Goal: Check status

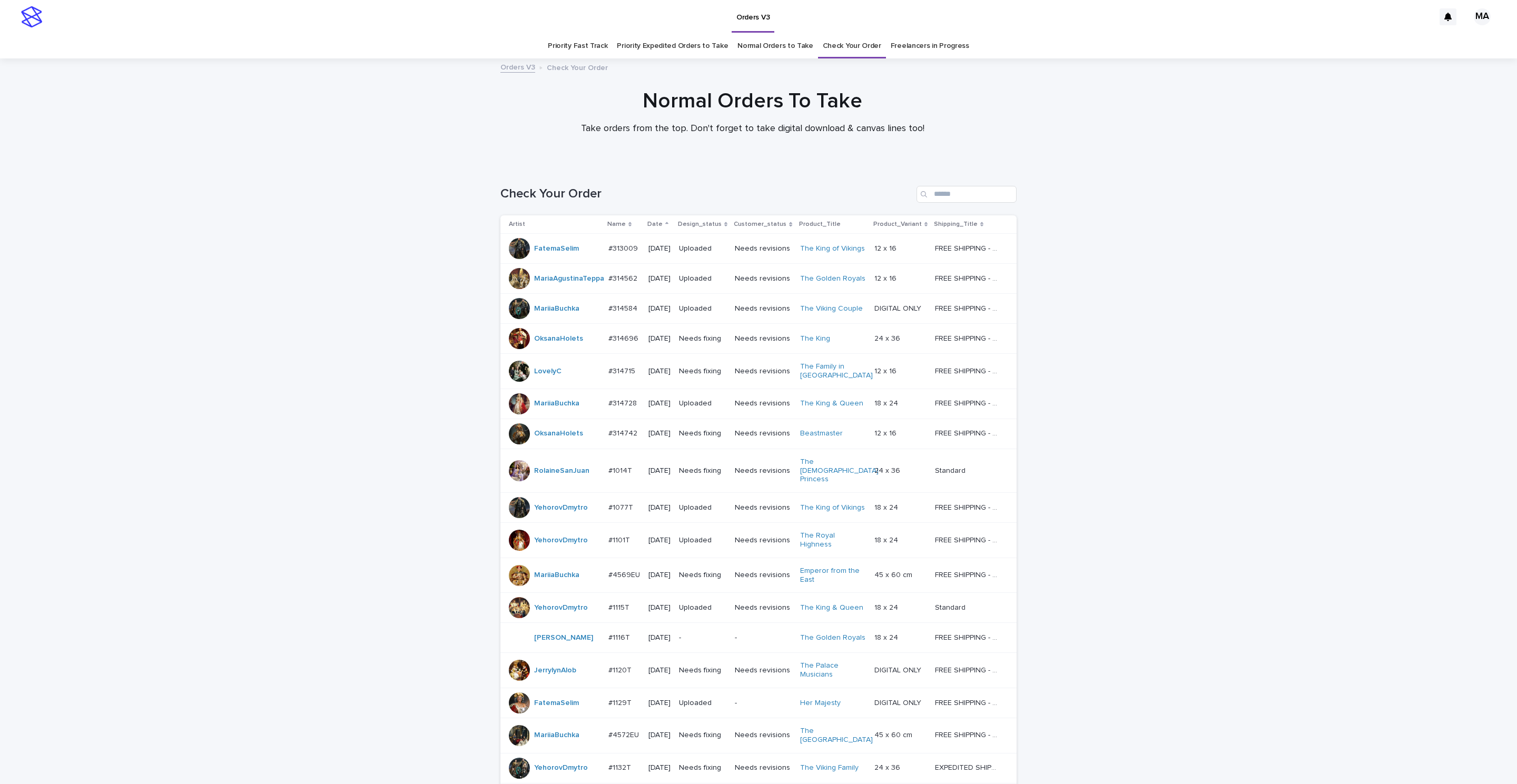
click at [586, 52] on link "Priority Fast Track" at bounding box center [578, 46] width 60 height 24
click at [637, 45] on link "Priority Expedited Orders to Take" at bounding box center [672, 46] width 112 height 24
click at [746, 43] on link "Normal Orders to Take" at bounding box center [775, 46] width 76 height 24
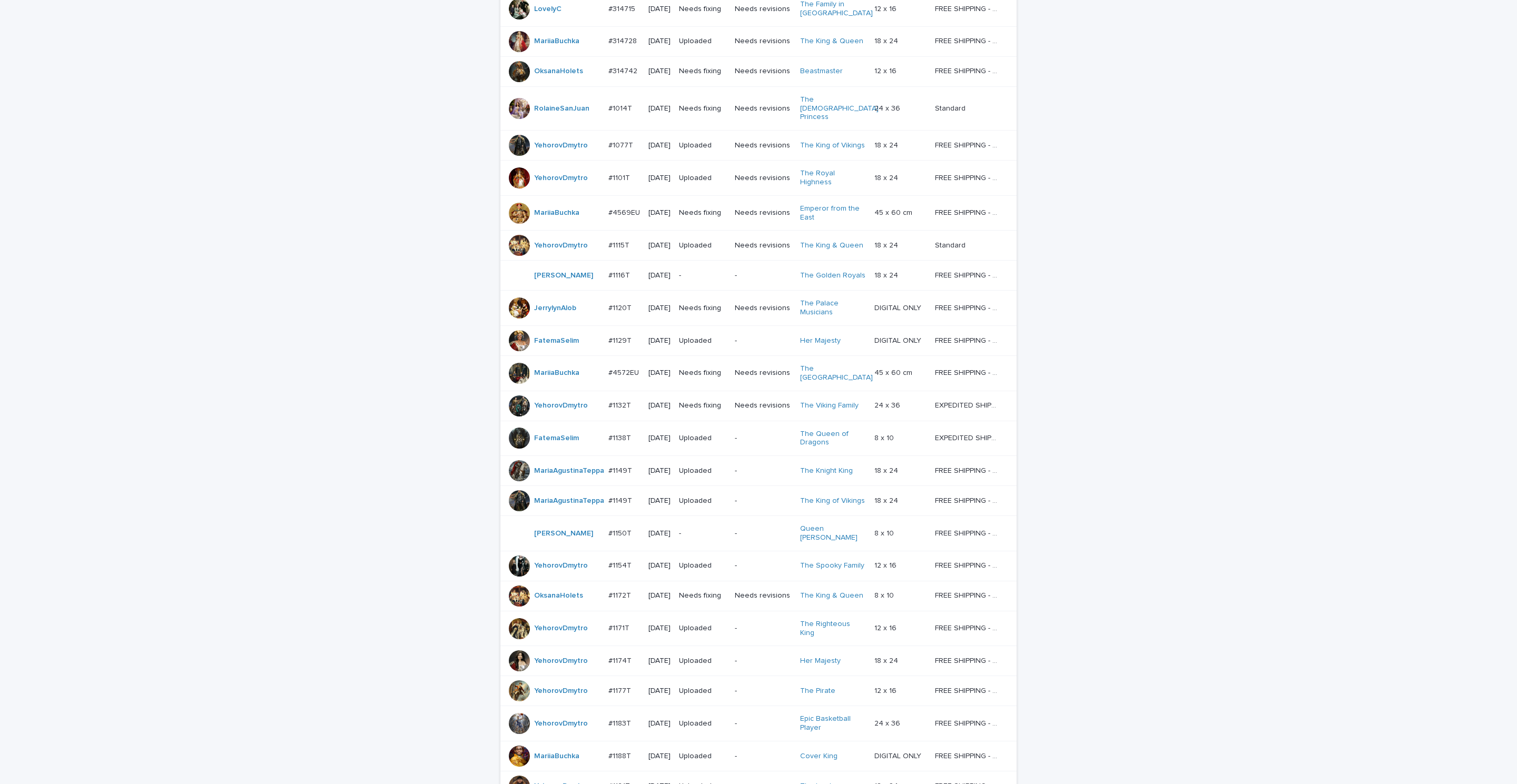
scroll to position [538, 0]
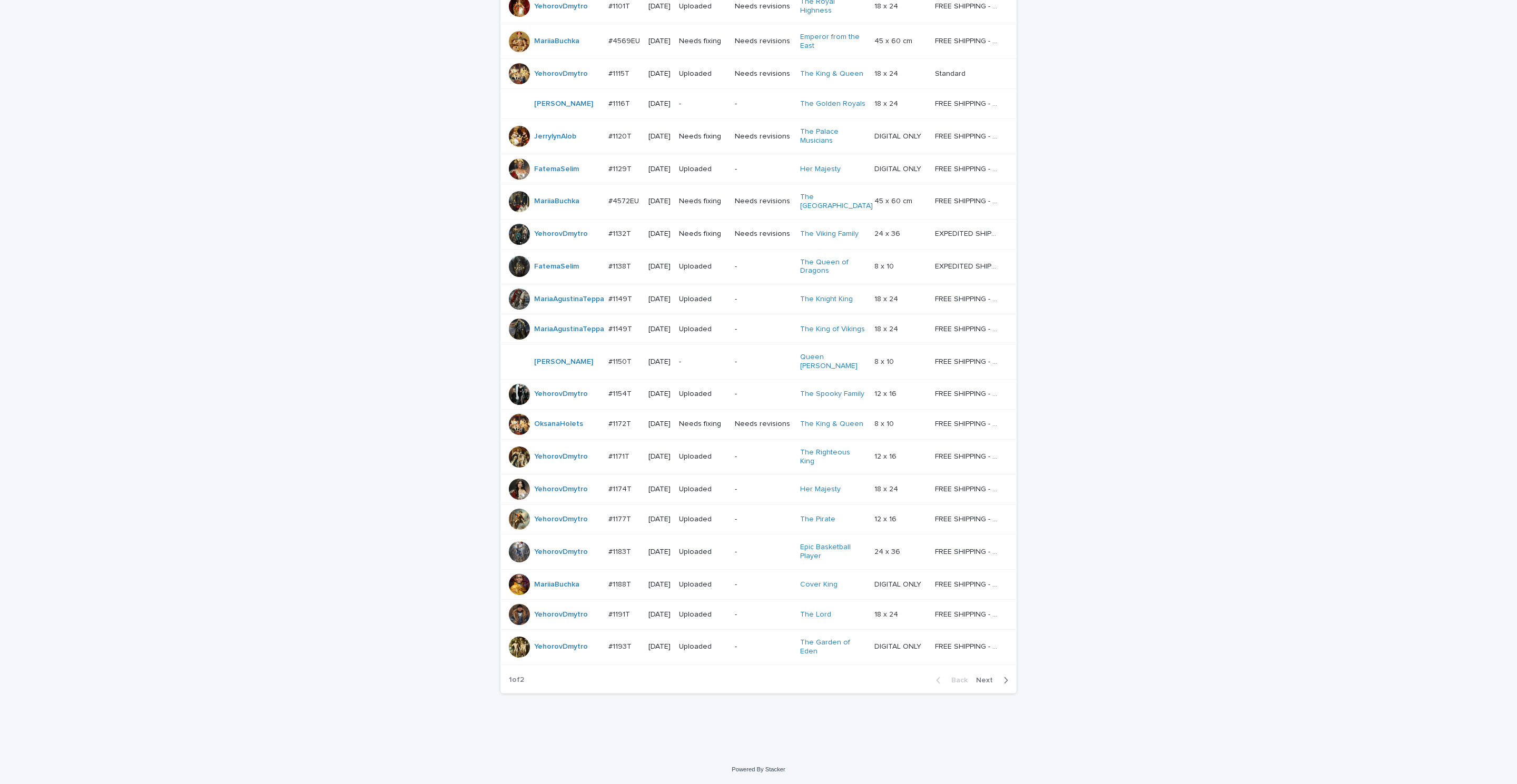
click at [304, 555] on div "Loading... Saving… Loading... Saving… Check Your Order Artist Name Date Design_…" at bounding box center [758, 193] width 1517 height 1124
click at [1004, 675] on icon "button" at bounding box center [1005, 680] width 5 height 9
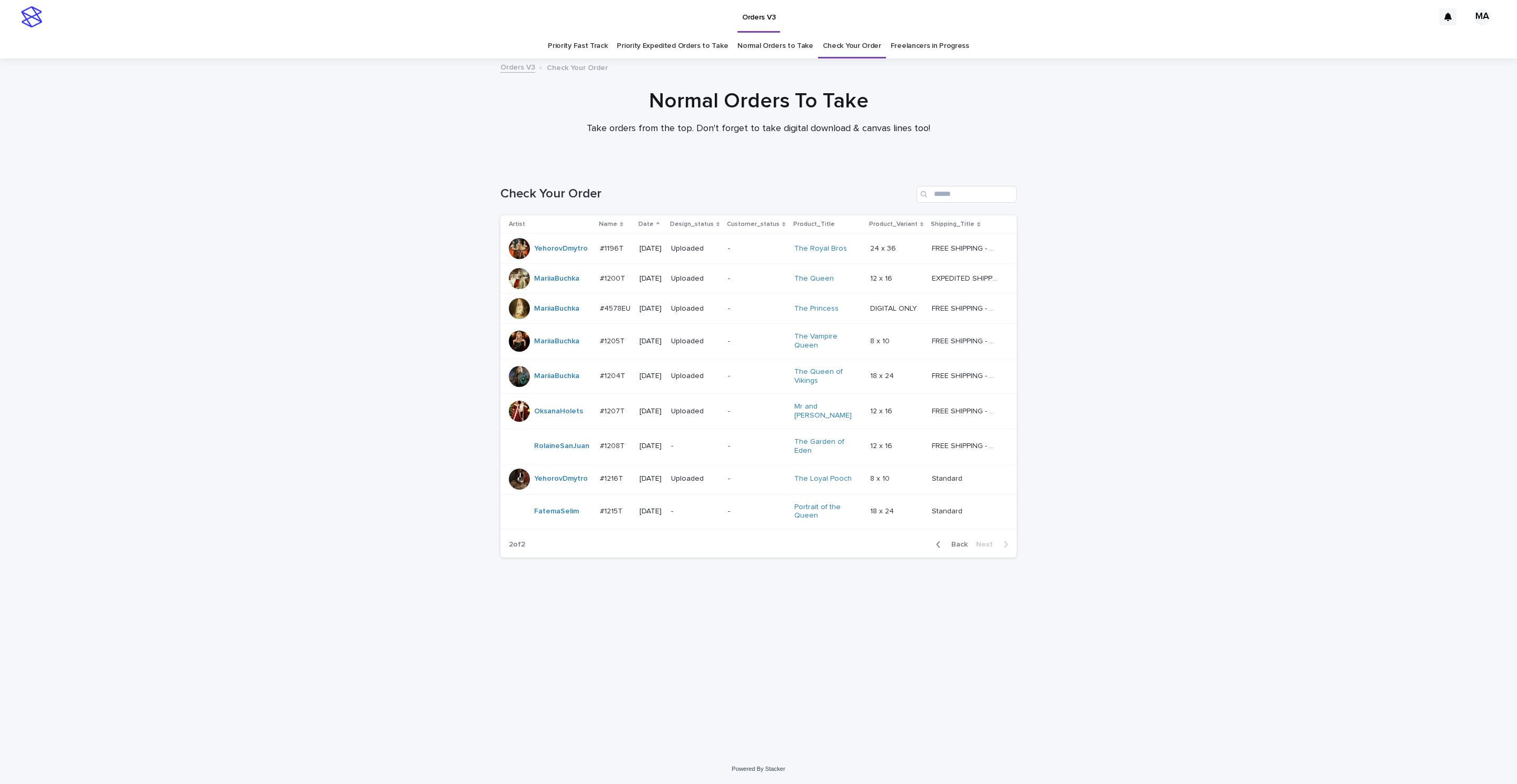
click at [1264, 436] on div "Loading... Saving… Loading... Saving… Check Your Order Artist Name Date Design_…" at bounding box center [758, 459] width 1517 height 589
click at [683, 690] on div "Loading... Saving… Loading... Saving… Check Your Order Artist Name Date Design_…" at bounding box center [758, 446] width 527 height 563
click at [280, 435] on div "Loading... Saving… Loading... Saving… Check Your Order Artist Name Date Design_…" at bounding box center [758, 459] width 1517 height 589
click at [680, 594] on div "Loading... Saving… Loading... Saving… Check Your Order Artist Name Date Design_…" at bounding box center [758, 446] width 527 height 563
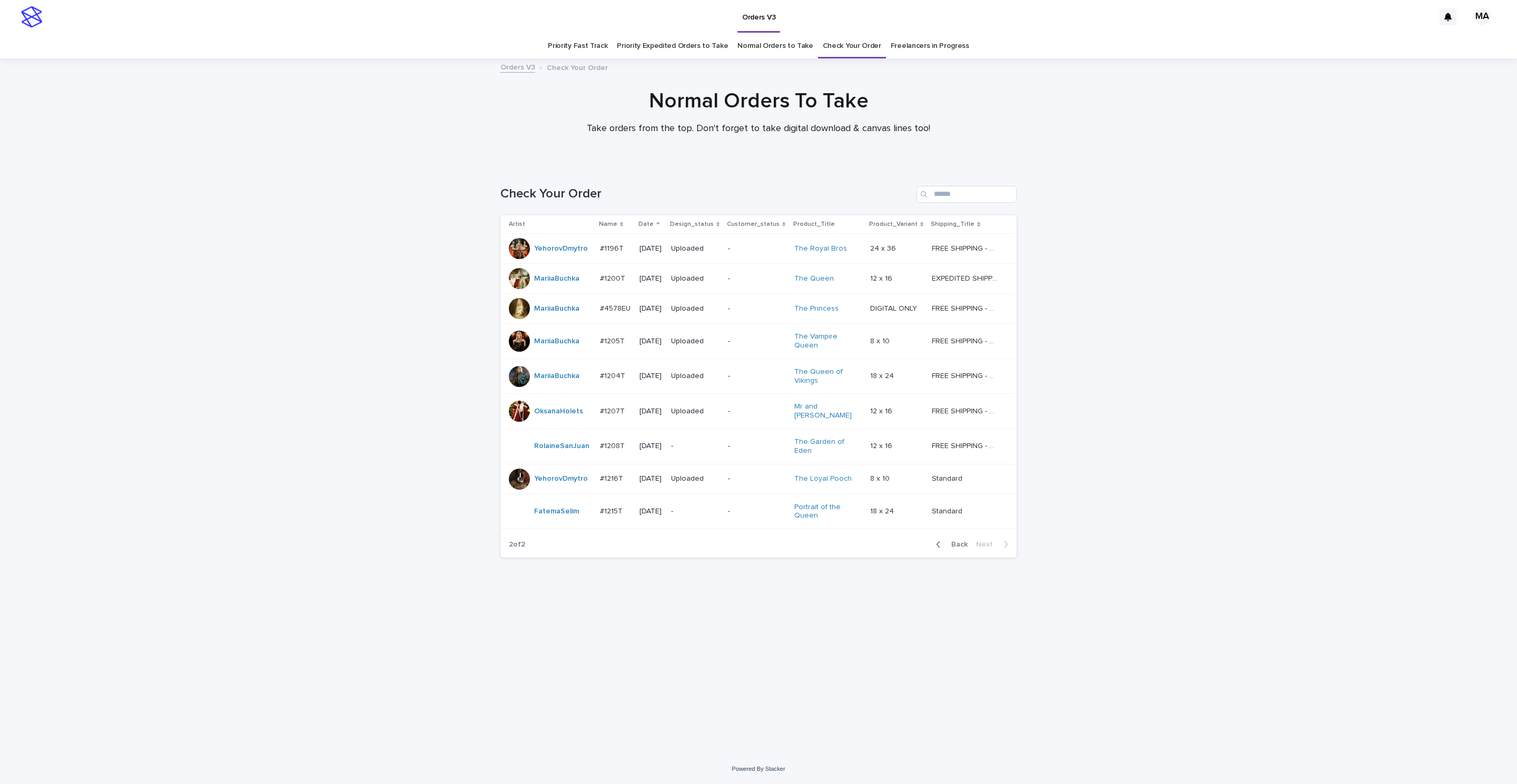
click at [350, 359] on div "Loading... Saving… Loading... Saving… Check Your Order Artist Name Date Design_…" at bounding box center [758, 459] width 1517 height 589
click at [708, 508] on td "-" at bounding box center [695, 511] width 57 height 36
click at [743, 471] on div "-" at bounding box center [757, 479] width 58 height 18
click at [778, 688] on div "Loading... Saving… Loading... Saving… Check Your Order Artist Name Date Design_…" at bounding box center [758, 446] width 527 height 563
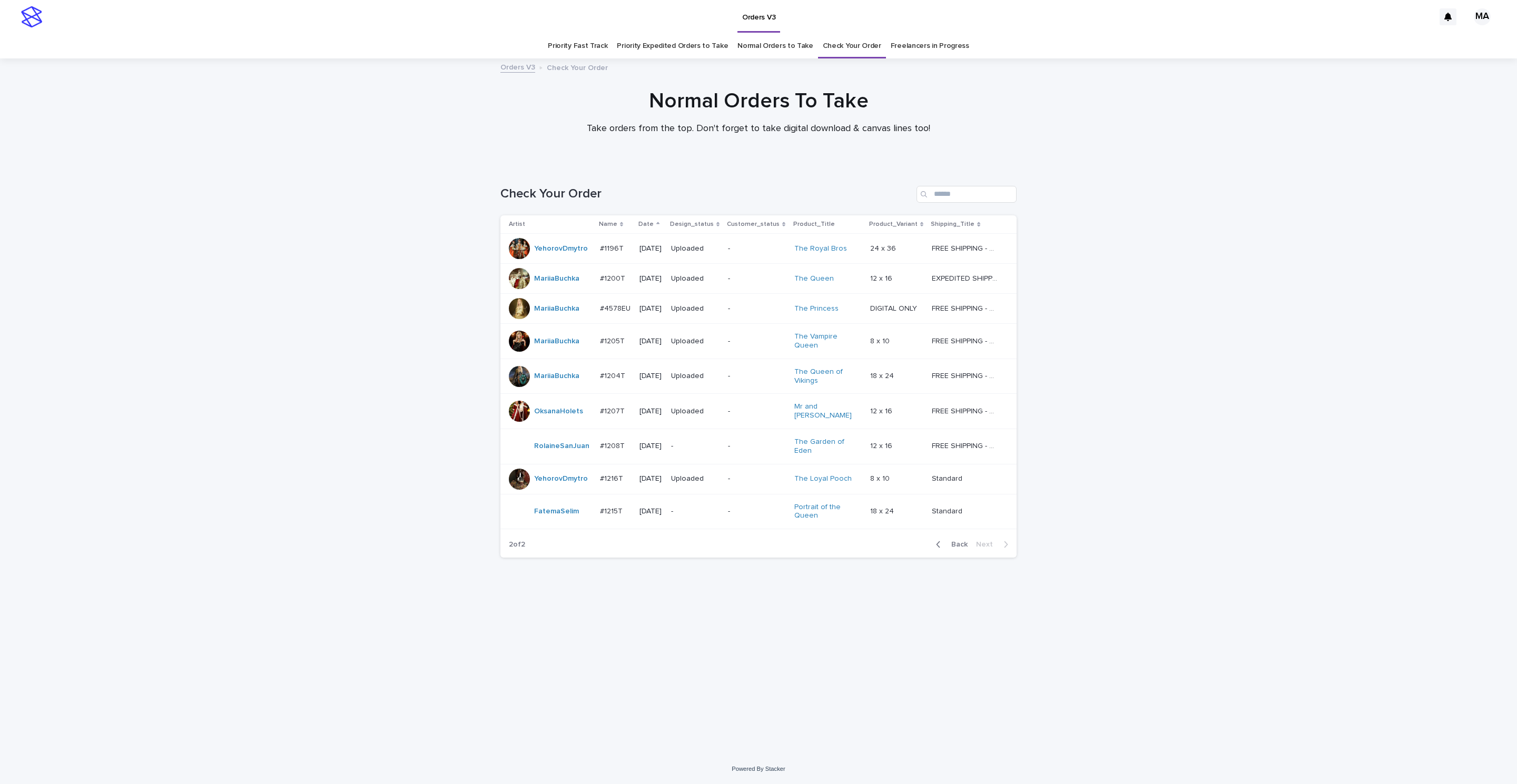
click at [358, 303] on div "Loading... Saving… Loading... Saving… Check Your Order Artist Name Date Design_…" at bounding box center [758, 459] width 1517 height 589
click at [363, 179] on div "Loading... Saving… Loading... Saving… Check Your Order Artist Name Date Design_…" at bounding box center [758, 459] width 1517 height 589
click at [520, 343] on div at bounding box center [519, 341] width 21 height 21
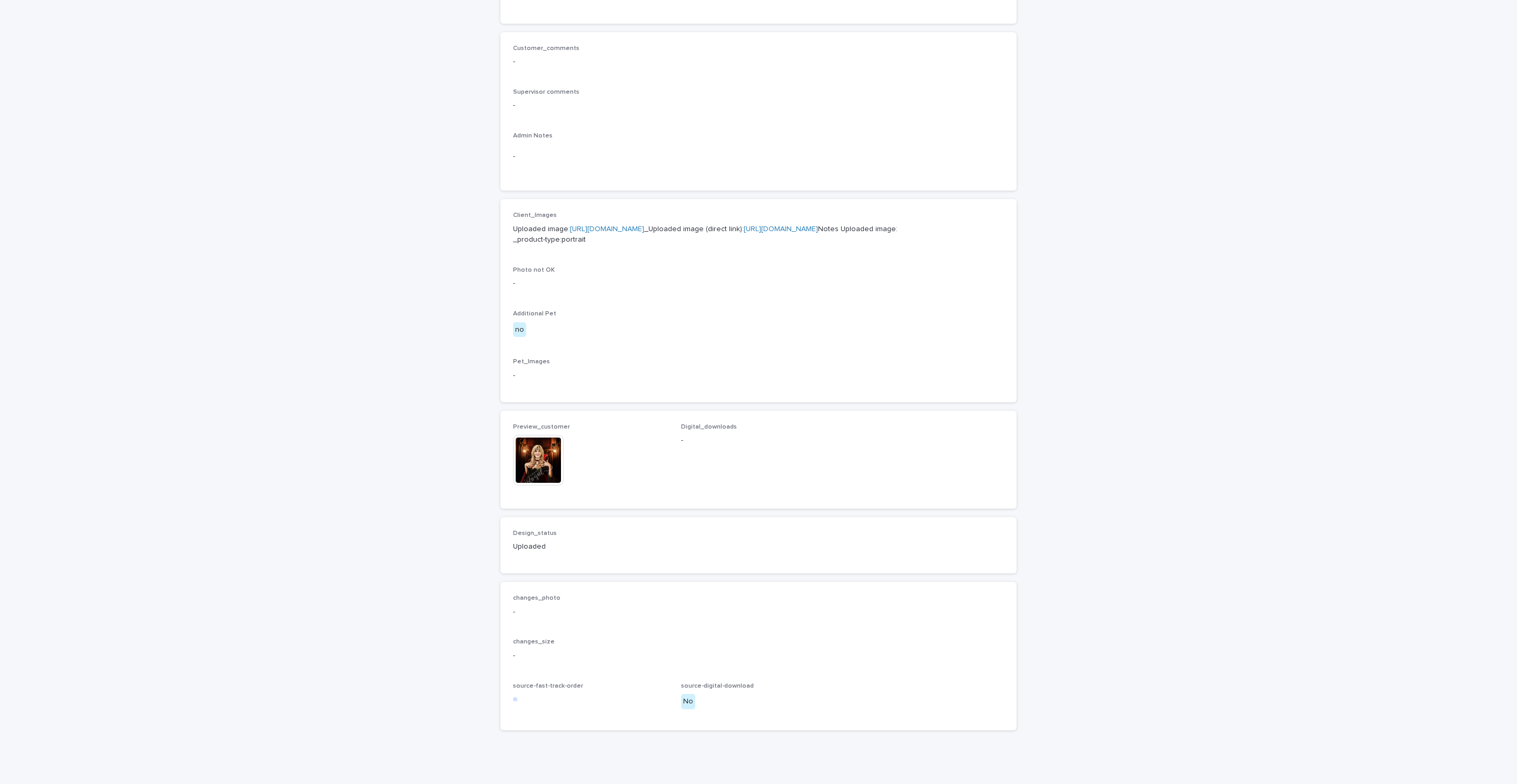
scroll to position [361, 0]
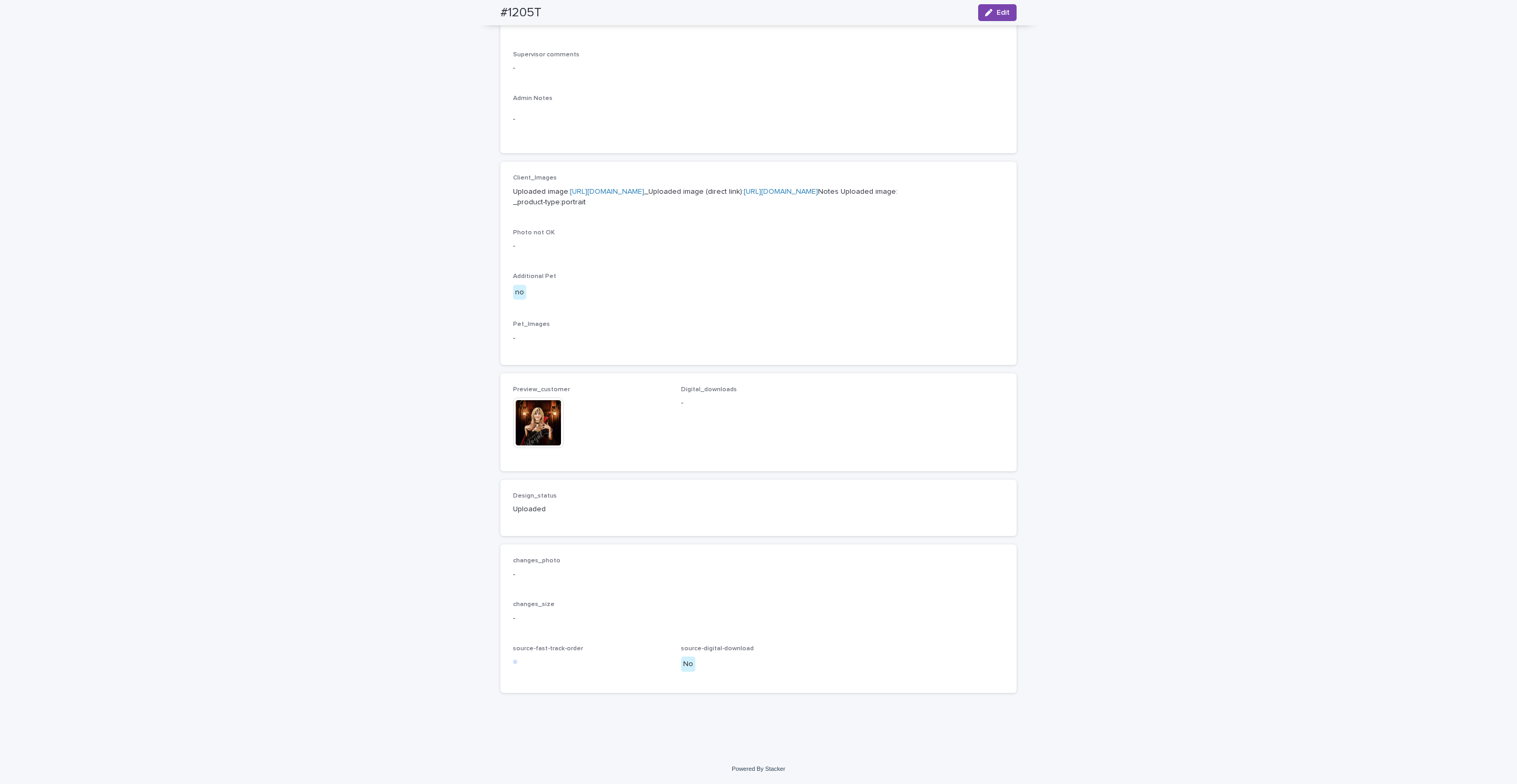
click at [541, 419] on img at bounding box center [539, 422] width 51 height 51
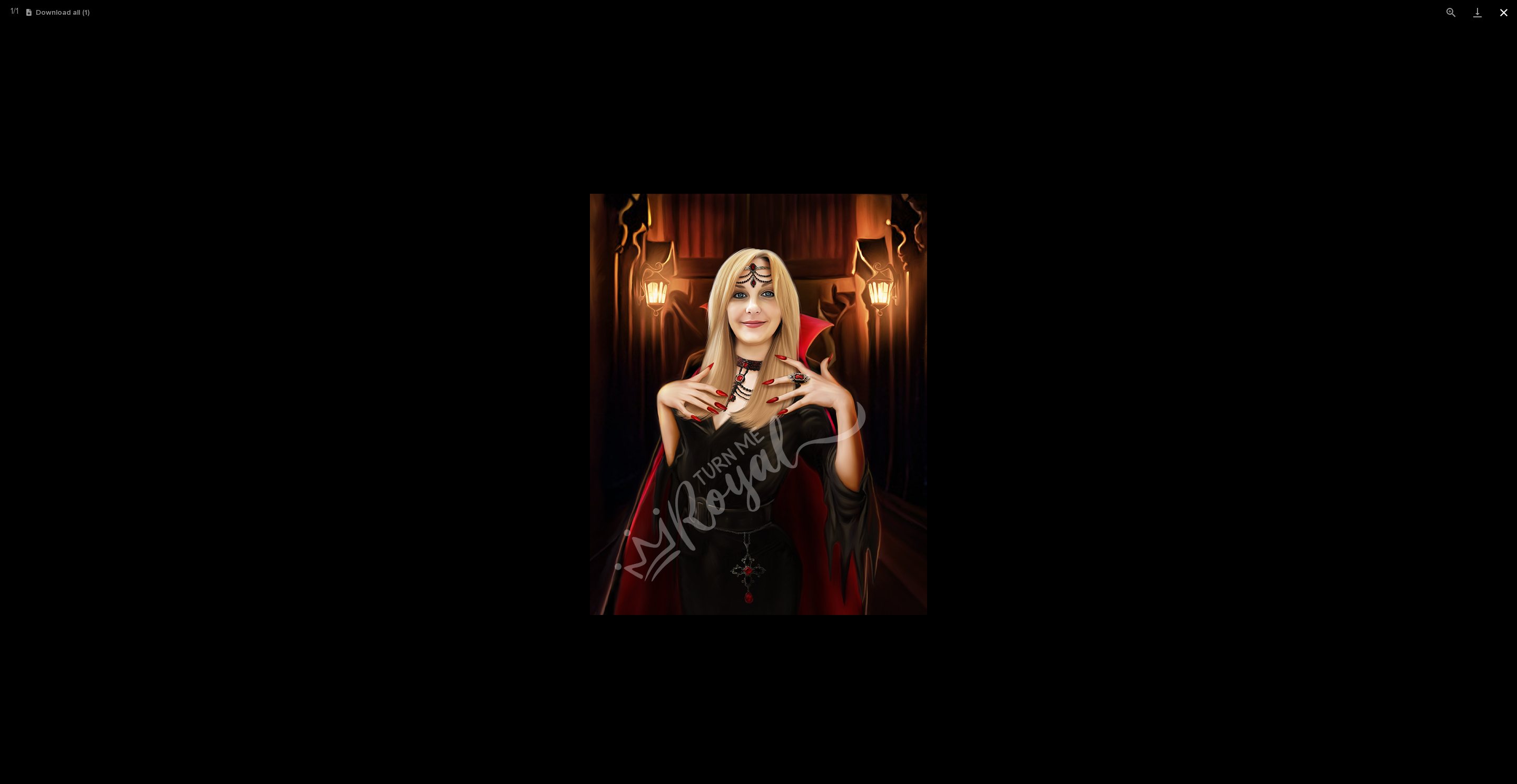
click at [1505, 11] on button "Close gallery" at bounding box center [1504, 12] width 26 height 24
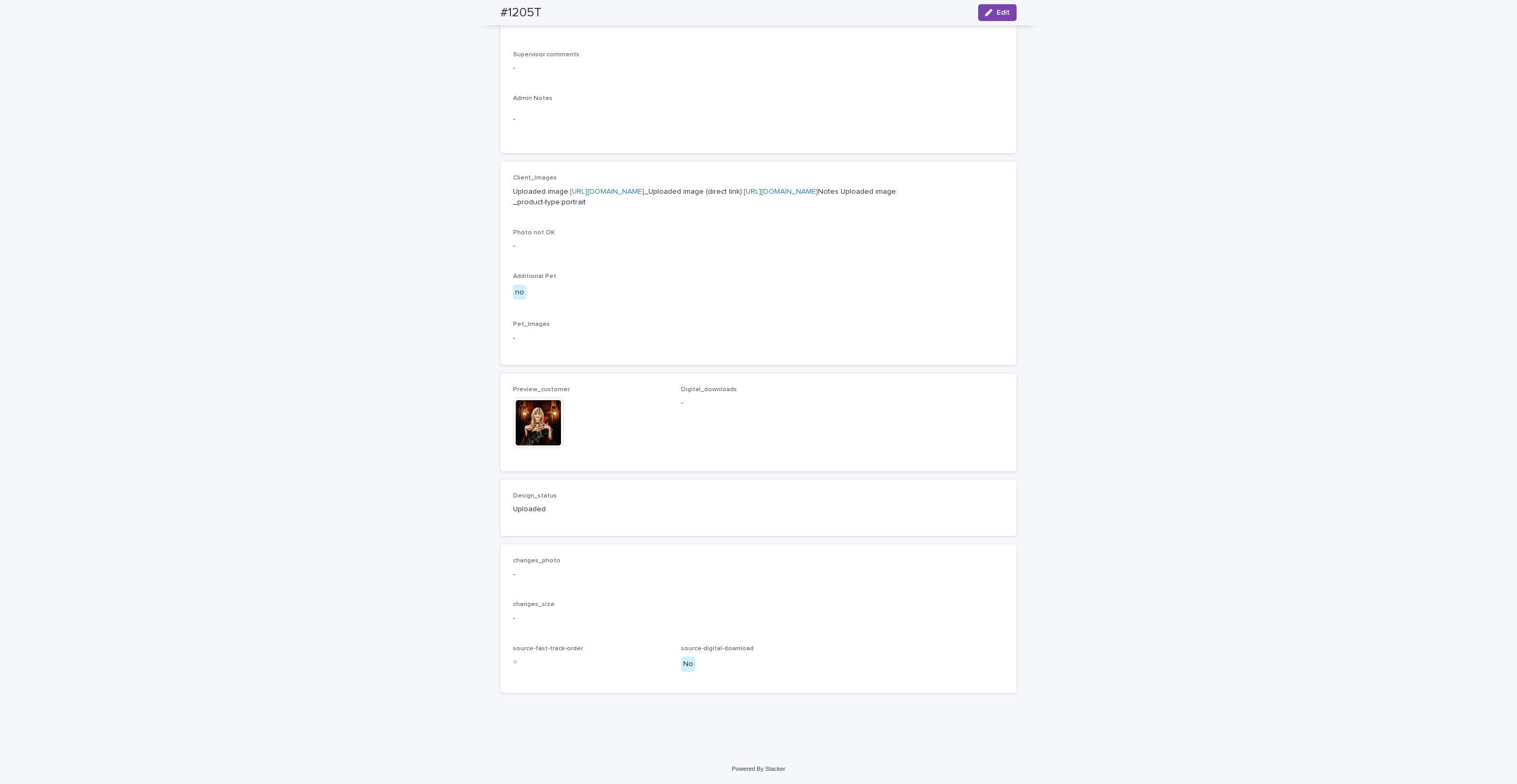
click at [281, 146] on div "Loading... Saving… Loading... Saving… #1205T Edit #1205T Edit Sorry, there was …" at bounding box center [758, 253] width 1517 height 1001
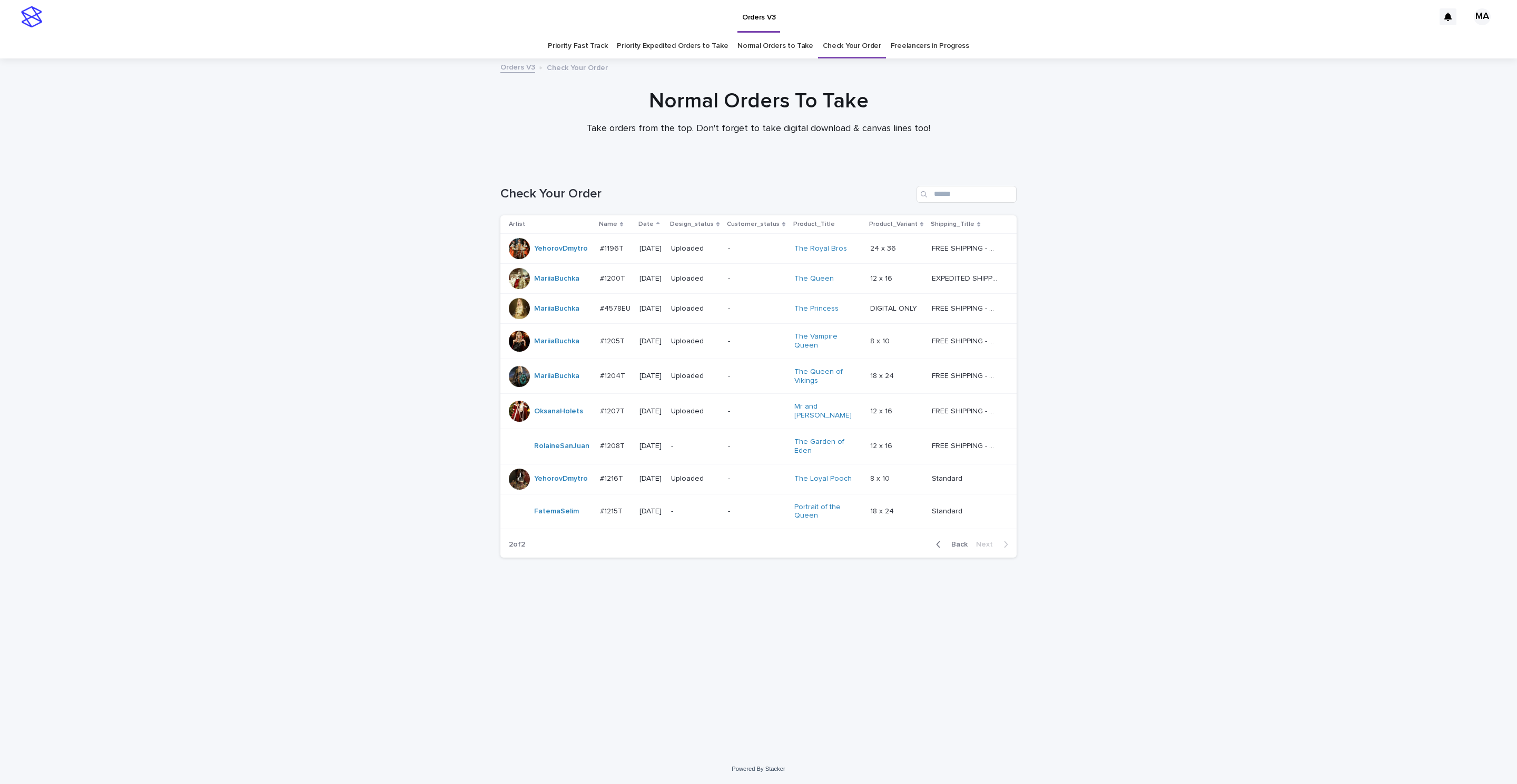
click at [359, 152] on div at bounding box center [758, 111] width 1517 height 105
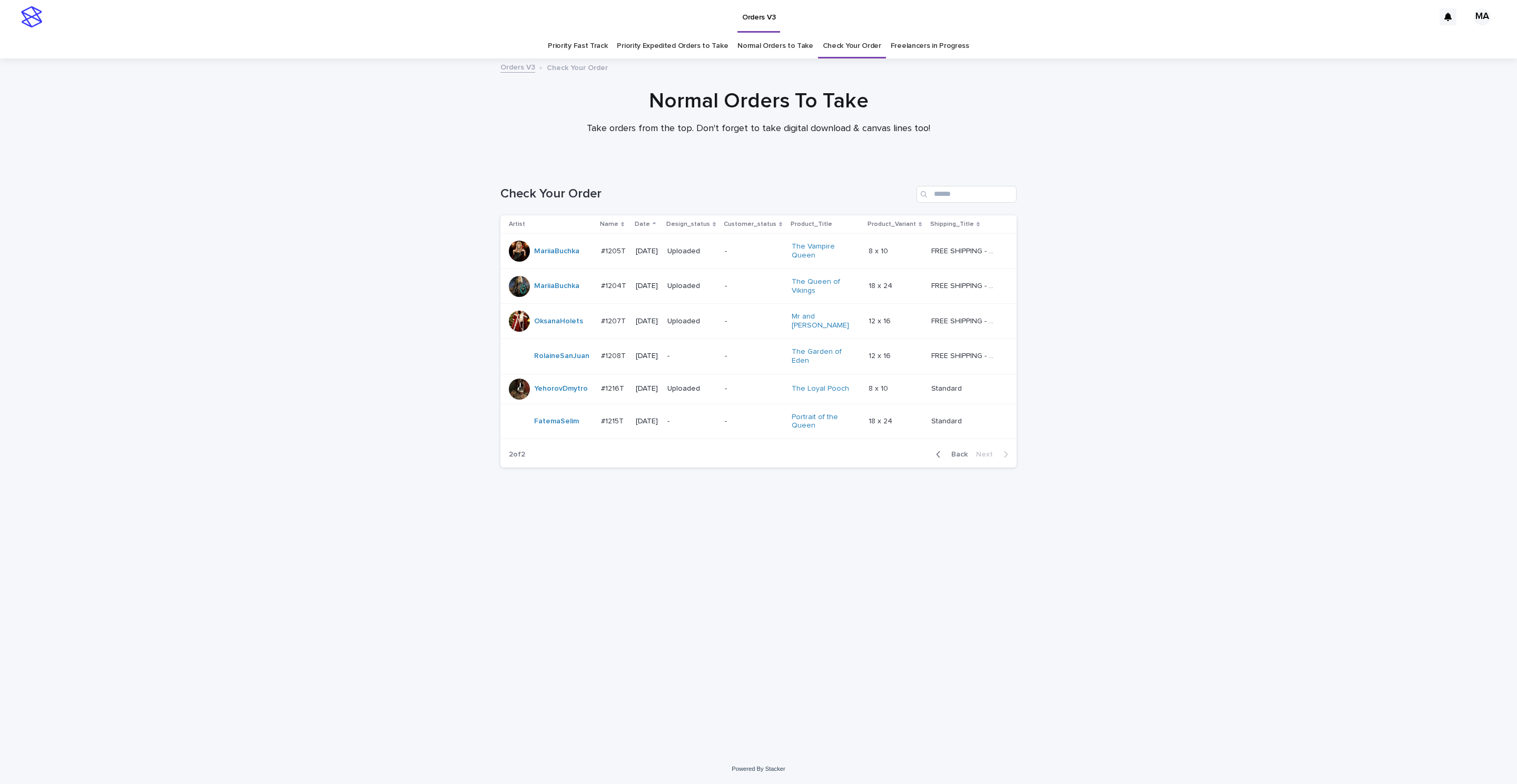
click at [290, 351] on div "Loading... Saving… Loading... Saving… Check Your Order Artist Name Date Design_…" at bounding box center [758, 459] width 1517 height 589
click at [317, 229] on div "Loading... Saving… Loading... Saving… Check Your Order Artist Name Date Design_…" at bounding box center [758, 459] width 1517 height 589
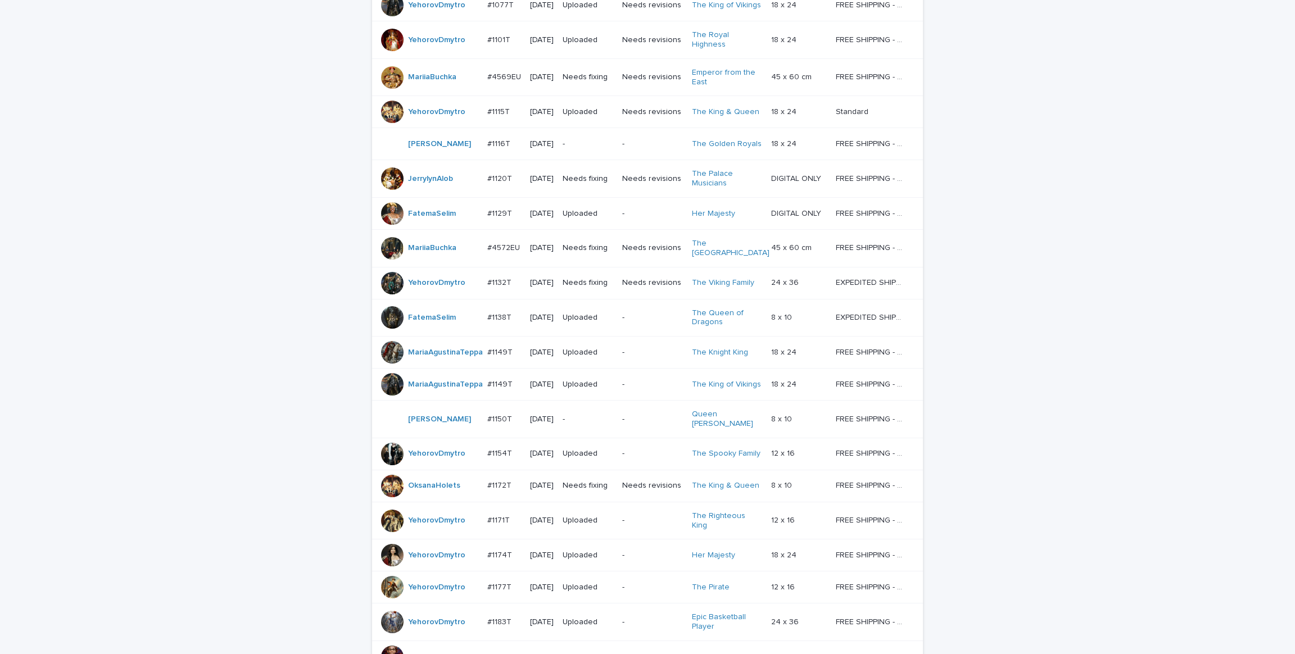
scroll to position [751, 0]
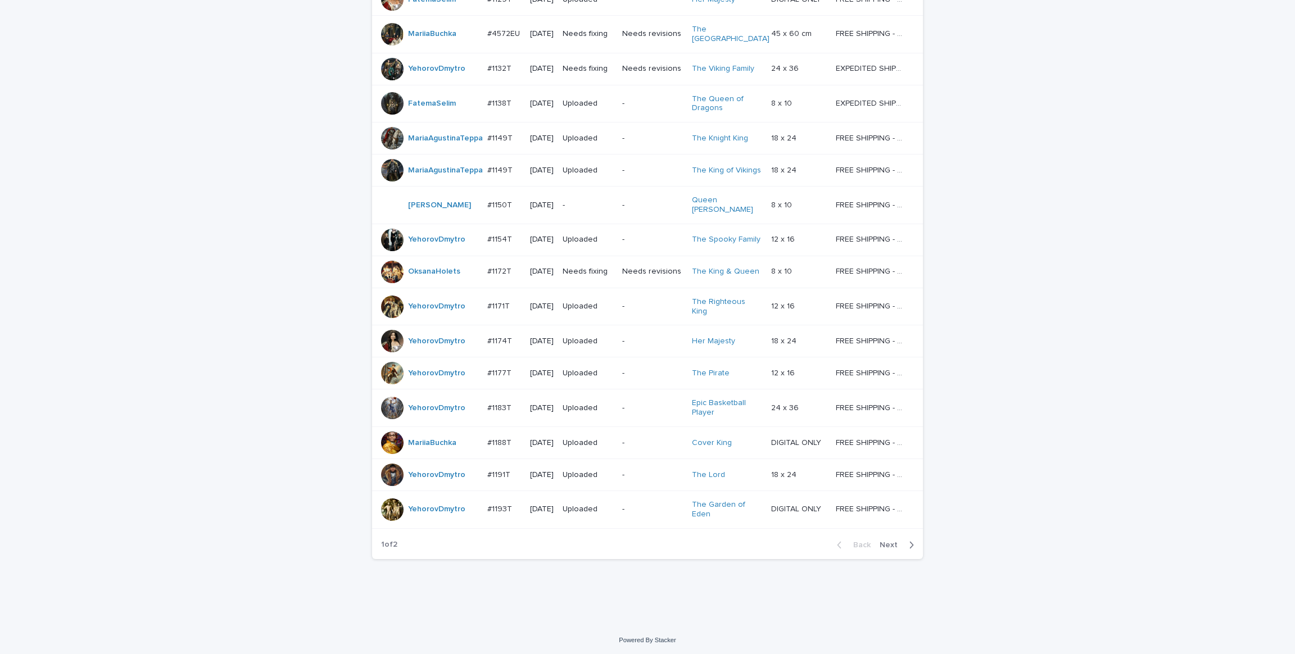
click at [910, 541] on icon "button" at bounding box center [912, 544] width 4 height 7
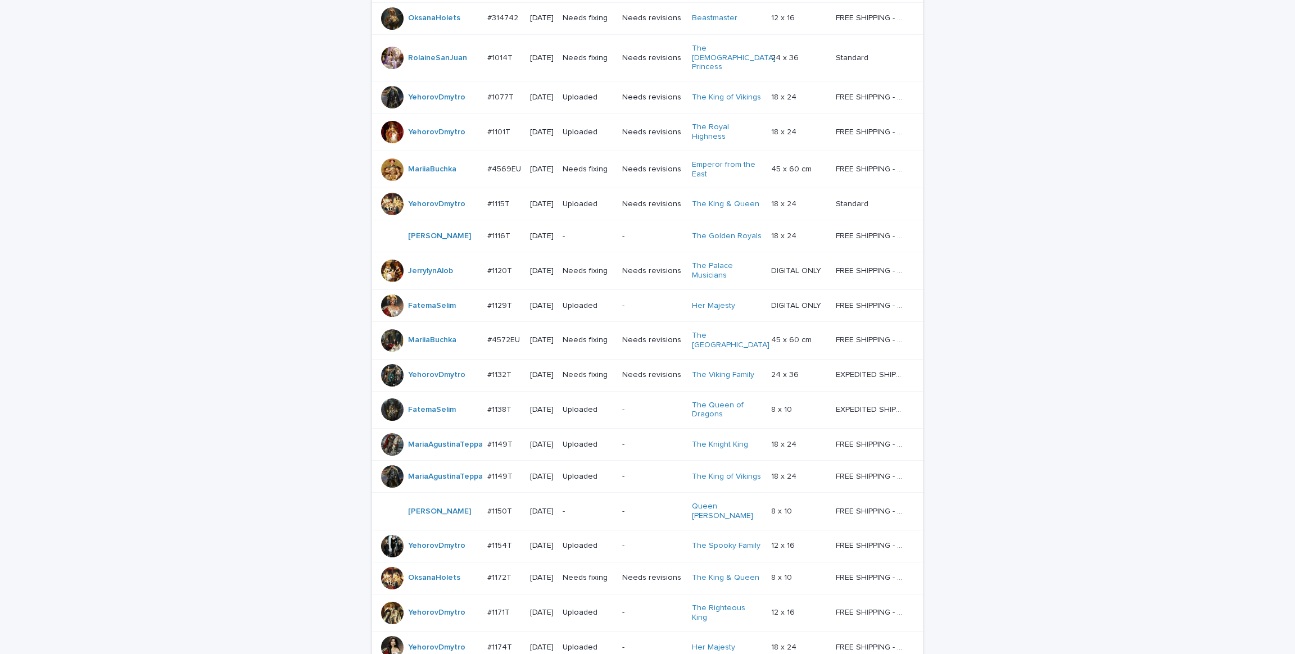
scroll to position [751, 0]
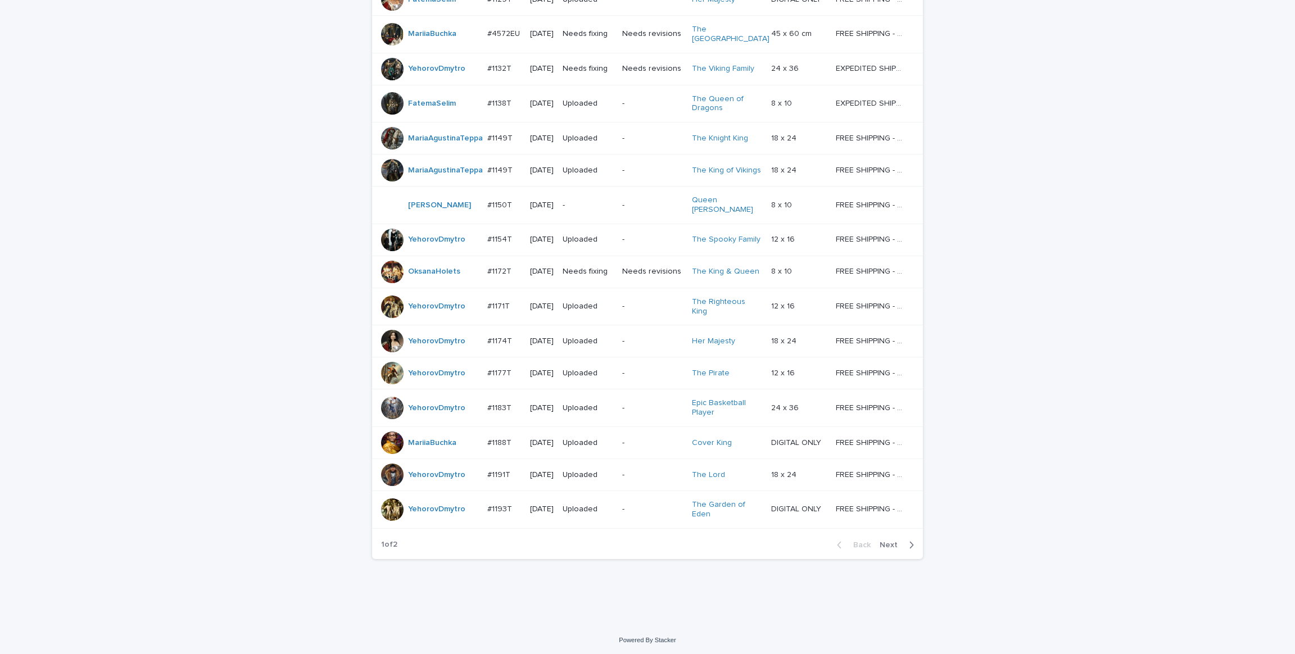
click at [192, 302] on div "Loading... Saving… Loading... Saving… Check Your Order Artist Name Date Design_…" at bounding box center [647, 25] width 1295 height 1200
click at [123, 85] on div "Loading... Saving… Loading... Saving… Check Your Order Artist Name Date Design_…" at bounding box center [647, 25] width 1295 height 1200
click at [126, 159] on div "Loading... Saving… Loading... Saving… Check Your Order Artist Name Date Design_…" at bounding box center [647, 25] width 1295 height 1200
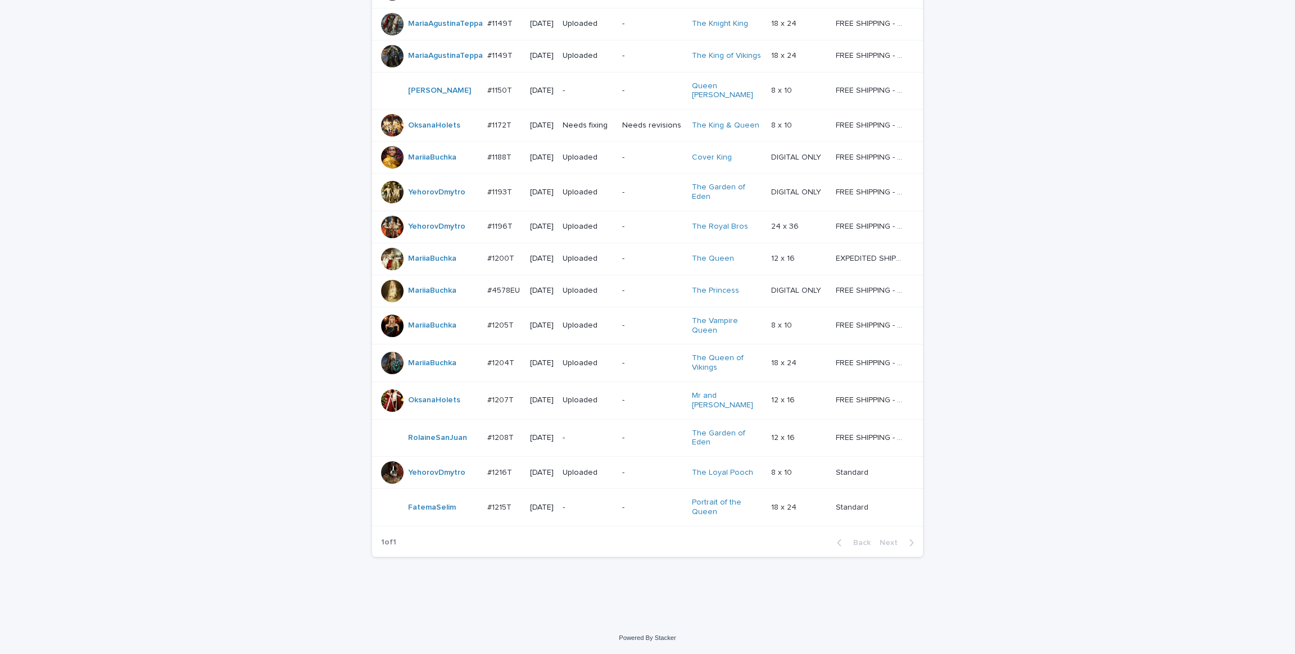
scroll to position [730, 0]
click at [126, 159] on div "Loading... Saving… Loading... Saving… Check Your Order Artist Name Date Design_…" at bounding box center [647, 35] width 1295 height 1178
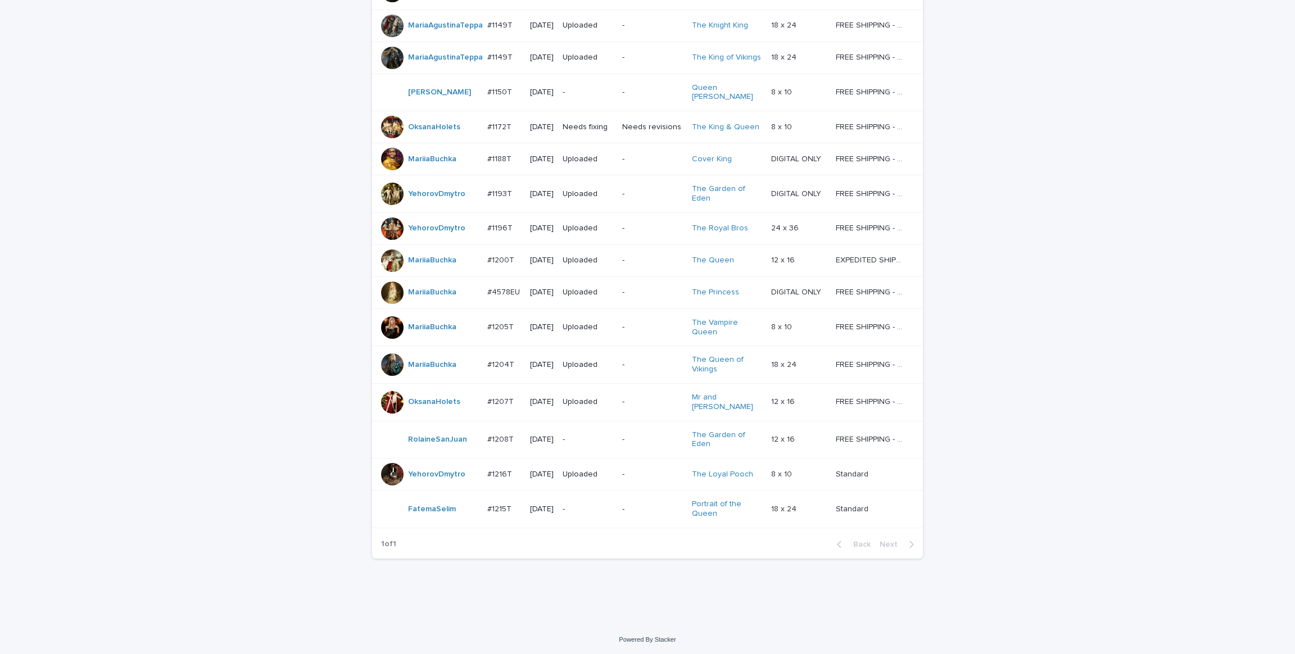
click at [126, 159] on div "Loading... Saving… Loading... Saving… Check Your Order Artist Name Date Design_…" at bounding box center [647, 35] width 1295 height 1178
click at [139, 177] on div "Loading... Saving… Loading... Saving… Check Your Order Artist Name Date Design_…" at bounding box center [647, 35] width 1295 height 1178
click at [625, 130] on td "Needs revisions" at bounding box center [652, 127] width 69 height 32
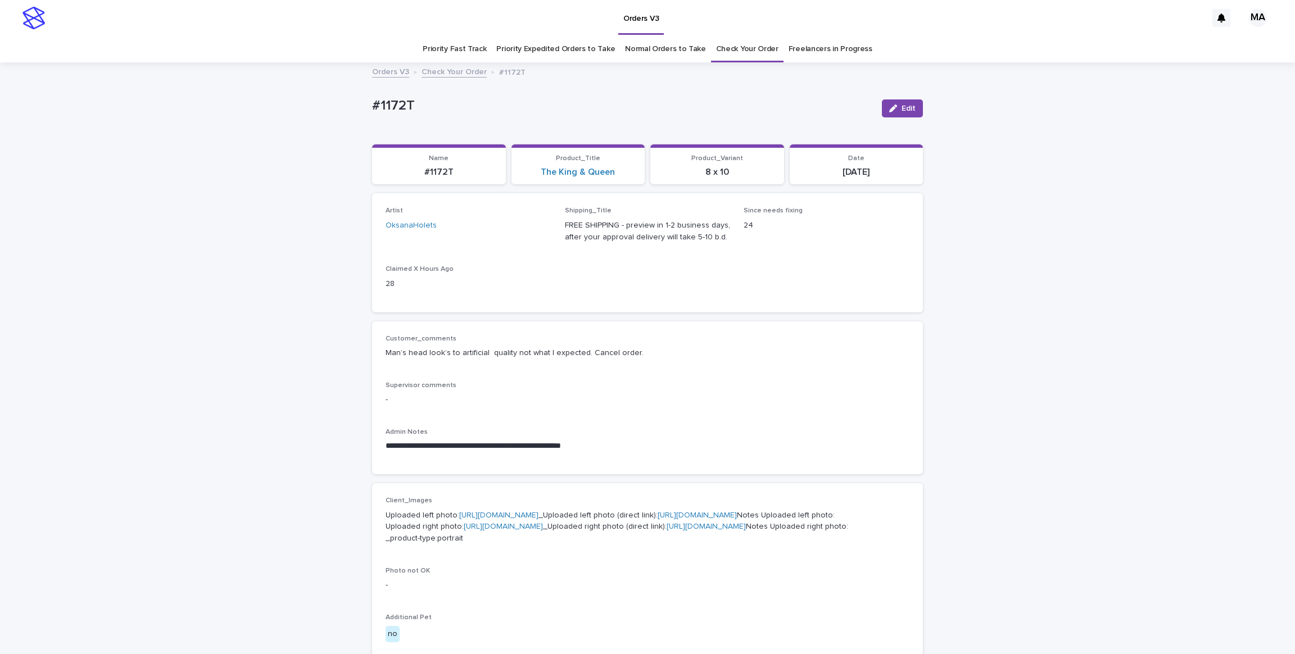
click at [72, 194] on div "**********" at bounding box center [647, 596] width 1295 height 1064
click at [79, 230] on div "**********" at bounding box center [647, 596] width 1295 height 1064
click at [68, 212] on div "**********" at bounding box center [647, 596] width 1295 height 1064
click at [68, 211] on div "**********" at bounding box center [647, 596] width 1295 height 1064
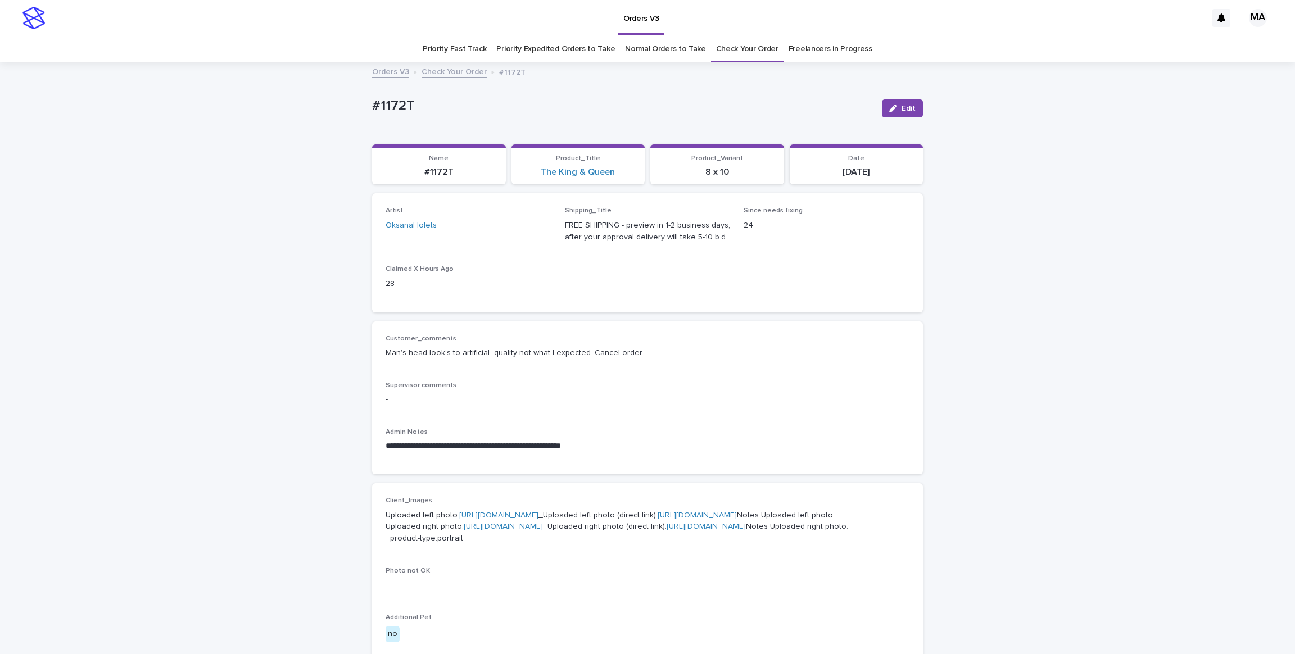
click at [68, 211] on div "**********" at bounding box center [647, 596] width 1295 height 1064
click at [132, 132] on div "**********" at bounding box center [647, 596] width 1295 height 1064
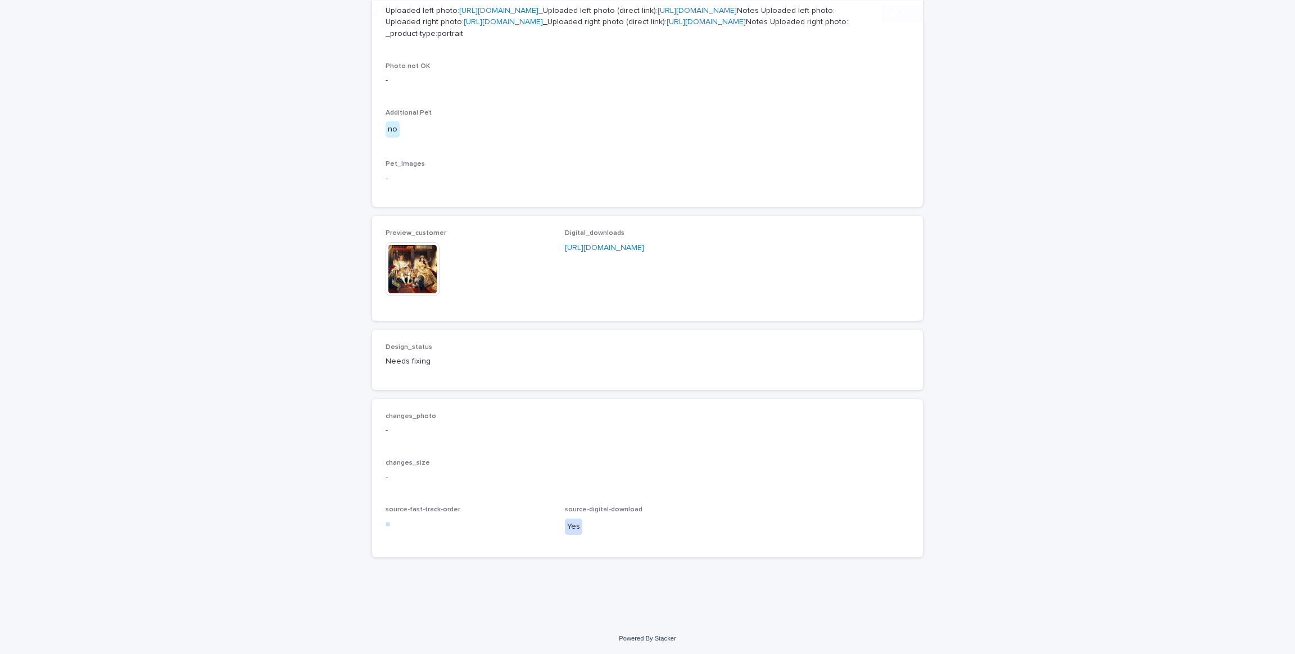
scroll to position [590, 0]
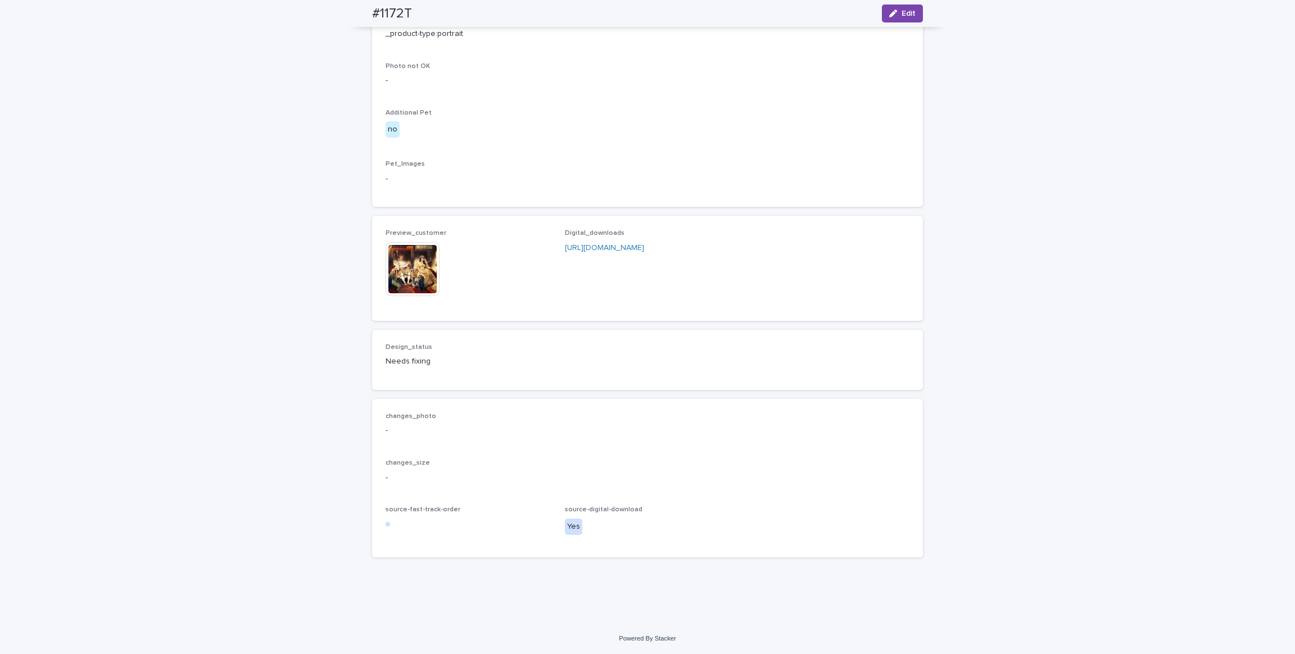
click at [142, 166] on div "**********" at bounding box center [647, 91] width 1295 height 1064
click at [413, 296] on img at bounding box center [413, 269] width 54 height 54
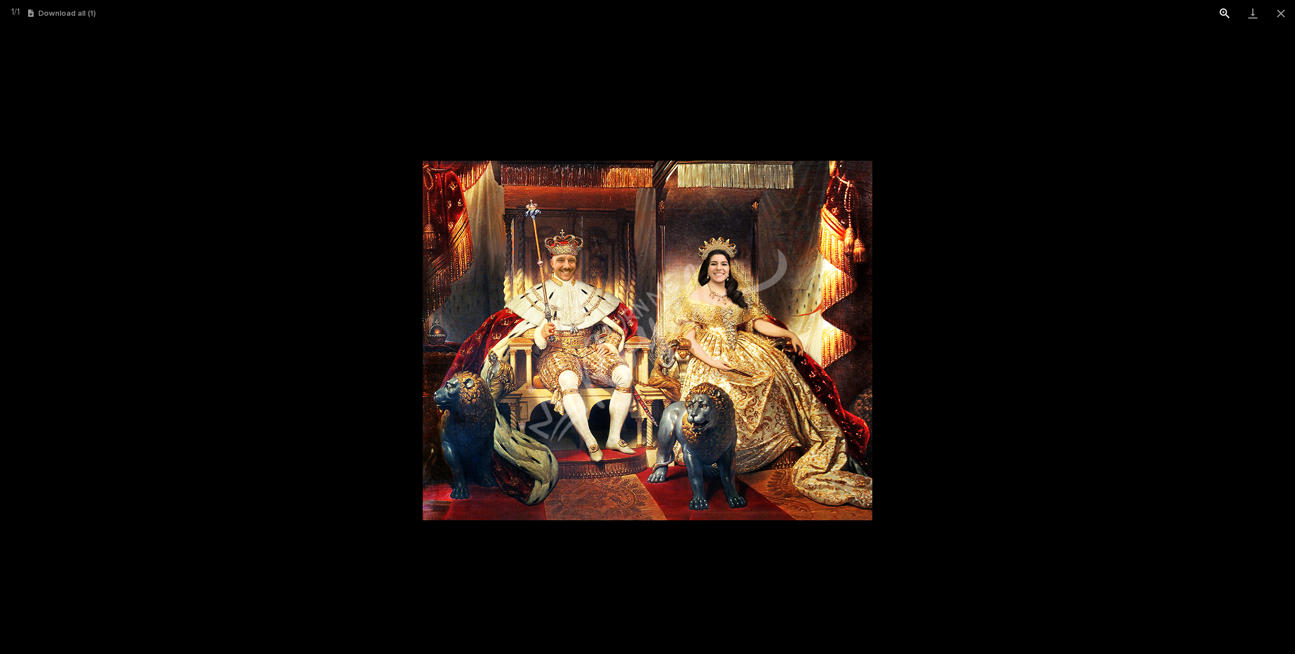
click at [1218, 13] on button "View actual size" at bounding box center [1225, 13] width 28 height 26
click at [1286, 13] on button "Close gallery" at bounding box center [1281, 13] width 28 height 26
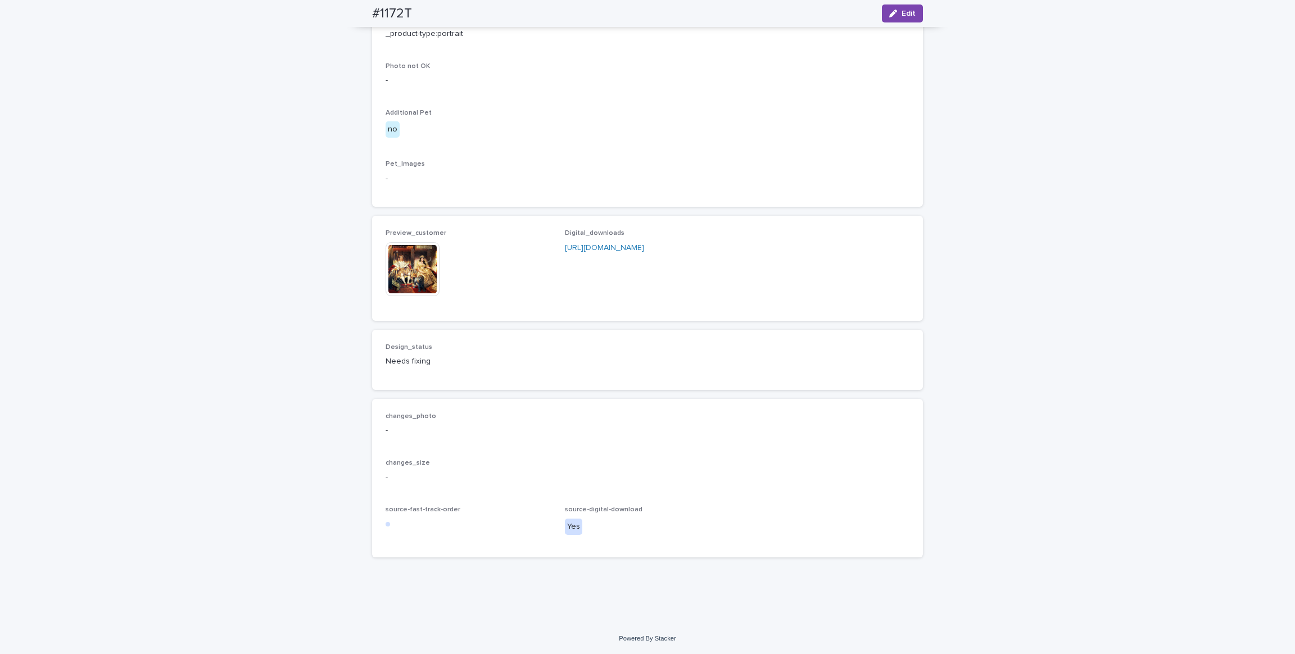
click at [237, 145] on div "**********" at bounding box center [647, 91] width 1295 height 1064
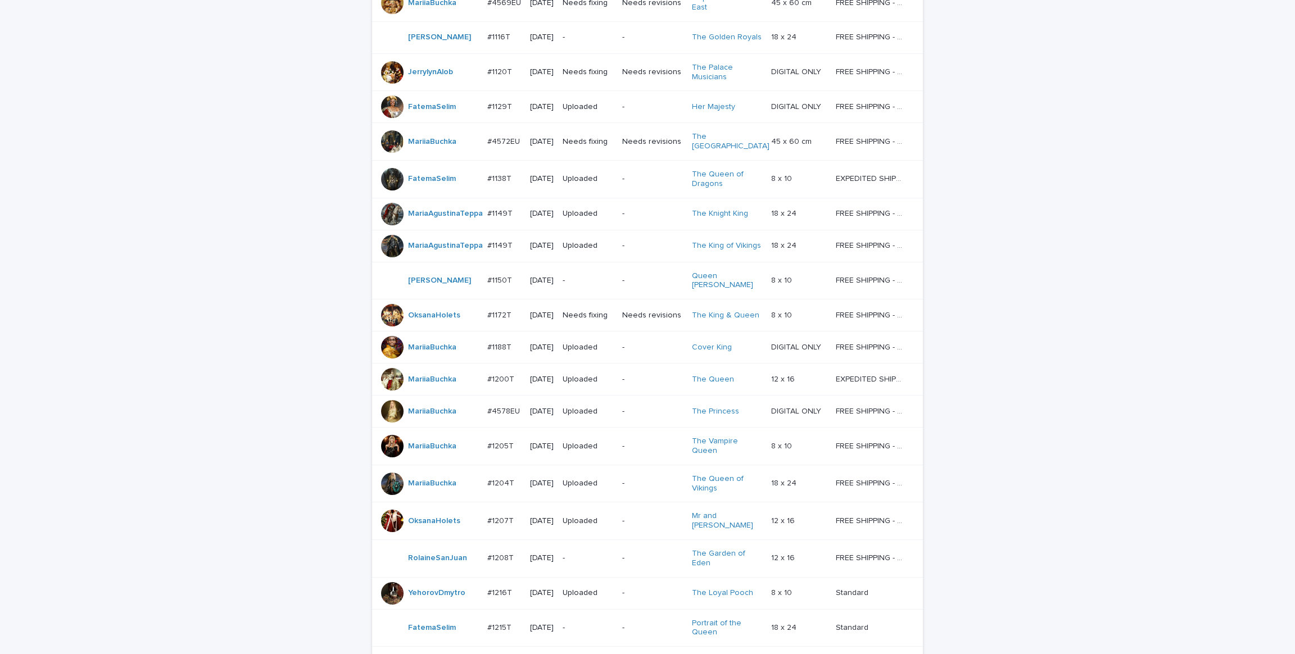
scroll to position [660, 0]
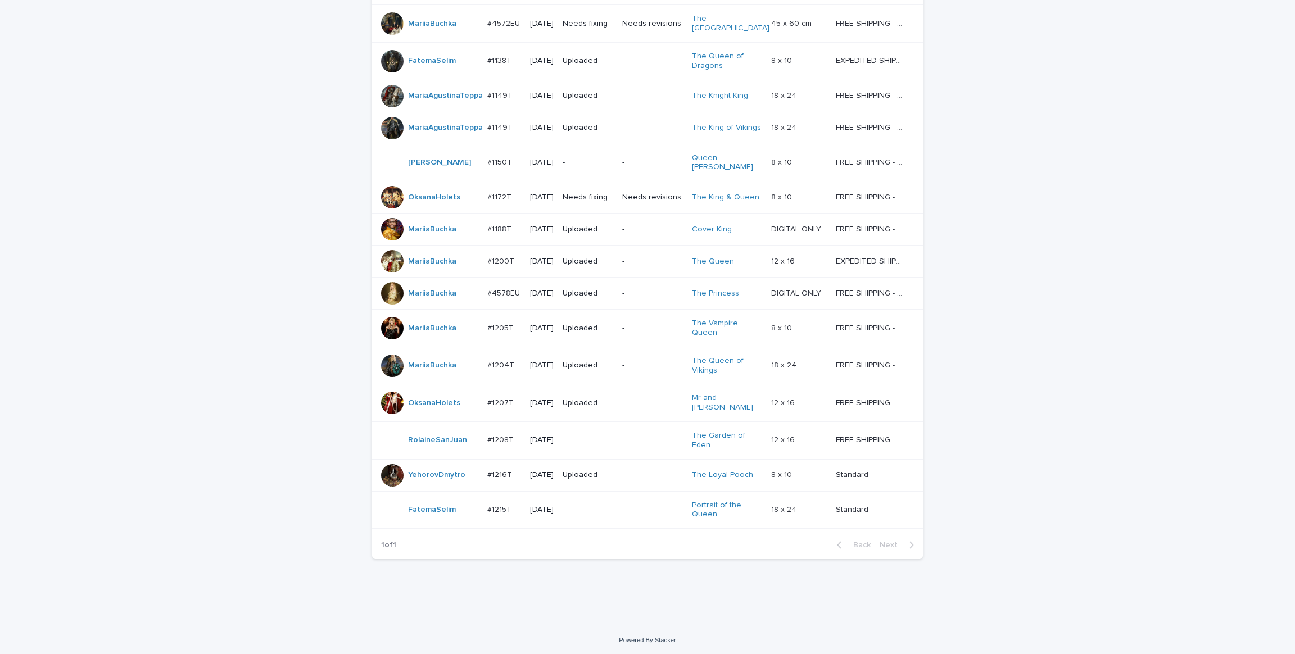
click at [206, 331] on div "Loading... Saving… Loading... Saving… Check Your Order Artist Name Date Design_…" at bounding box center [647, 70] width 1295 height 1109
click at [211, 308] on div "Loading... Saving… Loading... Saving… Check Your Order Artist Name Date Design_…" at bounding box center [647, 70] width 1295 height 1109
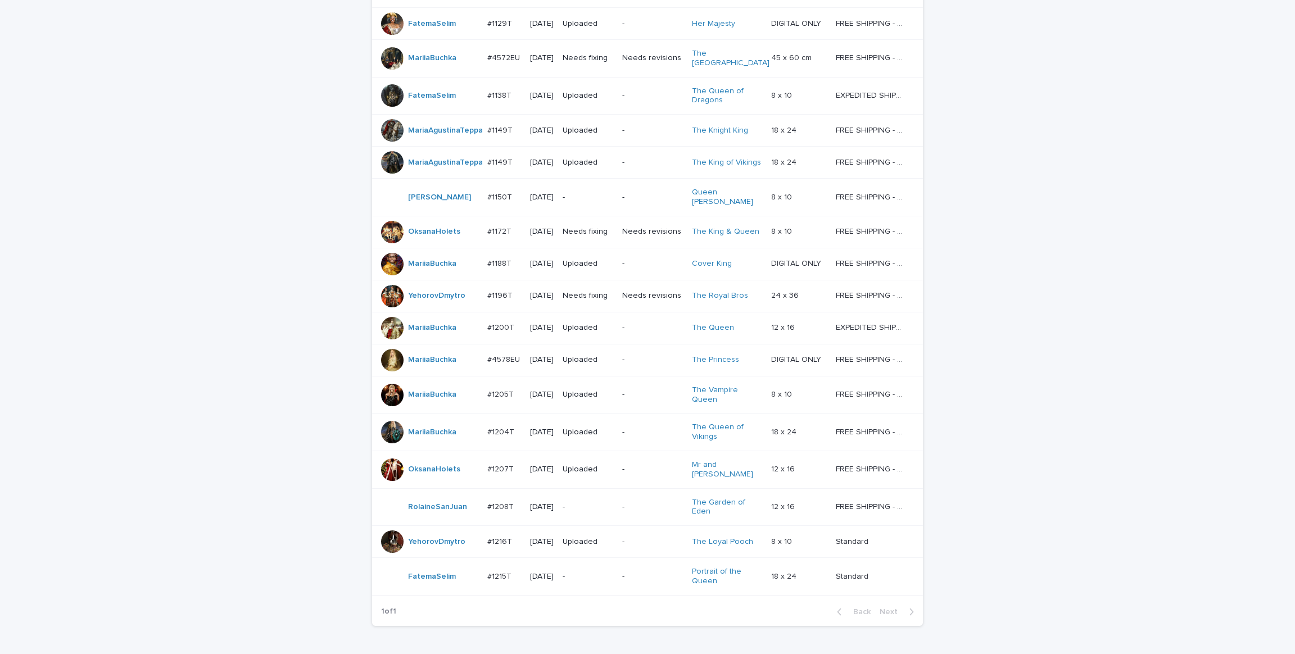
scroll to position [711, 0]
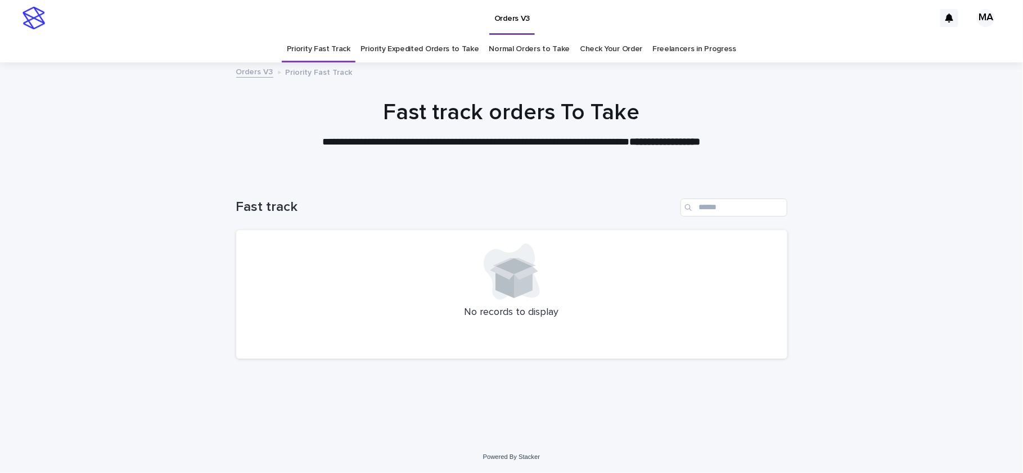
drag, startPoint x: 843, startPoint y: 368, endPoint x: 895, endPoint y: 311, distance: 76.4
click at [843, 368] on div "Loading... Saving… Loading... Saving… Fast track No records to display" at bounding box center [511, 308] width 1023 height 265
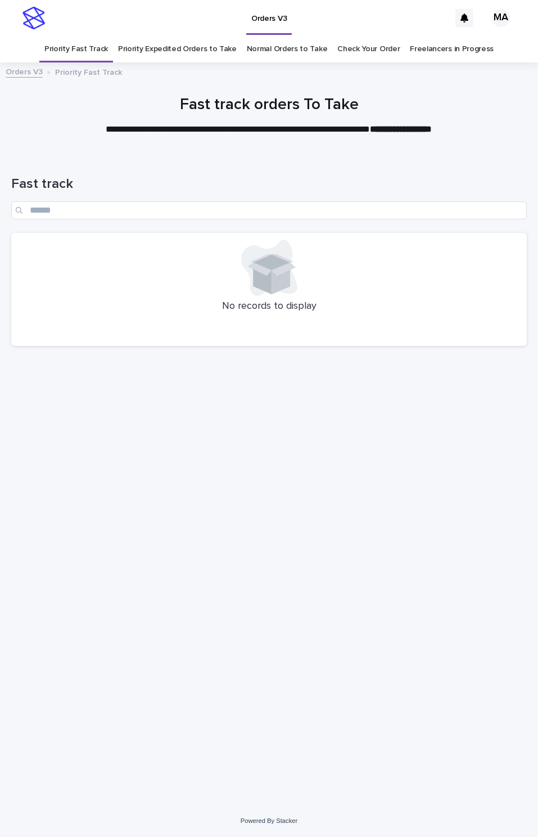
click at [274, 633] on div "Loading... Saving… Loading... Saving… Fast track No records to display" at bounding box center [269, 464] width 527 height 623
click at [390, 623] on div "Loading... Saving… Loading... Saving… Fast track No records to display" at bounding box center [269, 464] width 527 height 623
click at [368, 646] on div "Loading... Saving… Loading... Saving… Fast track No records to display" at bounding box center [269, 464] width 527 height 623
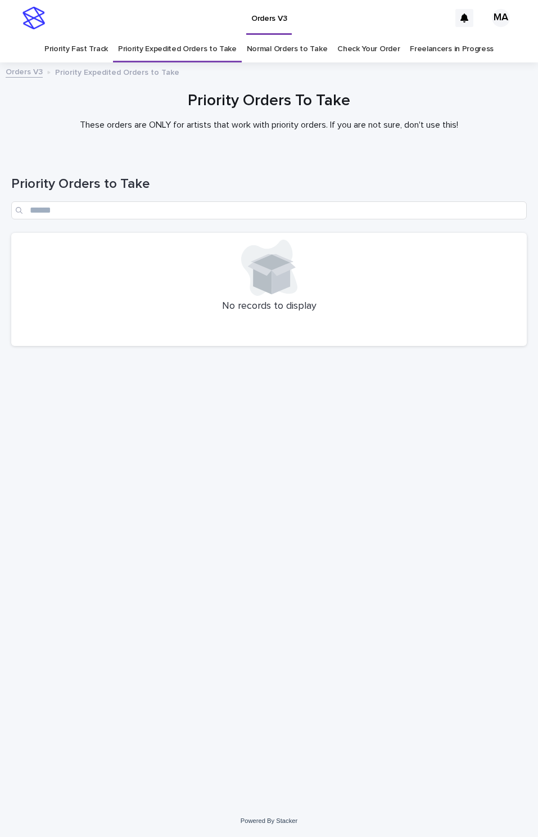
click at [279, 657] on div "Loading... Saving… Loading... Saving… Priority Orders to Take No records to dis…" at bounding box center [269, 464] width 527 height 623
click at [206, 633] on div "Loading... Saving… Loading... Saving… Priority Orders to Take No records to dis…" at bounding box center [269, 464] width 527 height 623
click at [123, 621] on div "Loading... Saving… Loading... Saving… Priority Orders to Take No records to dis…" at bounding box center [269, 464] width 527 height 623
click at [282, 630] on div "Loading... Saving… Loading... Saving… Priority Orders to Take No records to dis…" at bounding box center [269, 464] width 527 height 623
click at [183, 567] on div "Loading... Saving… Loading... Saving… Normal Orders to Take No records to displ…" at bounding box center [269, 464] width 527 height 623
